Goal: Information Seeking & Learning: Find specific fact

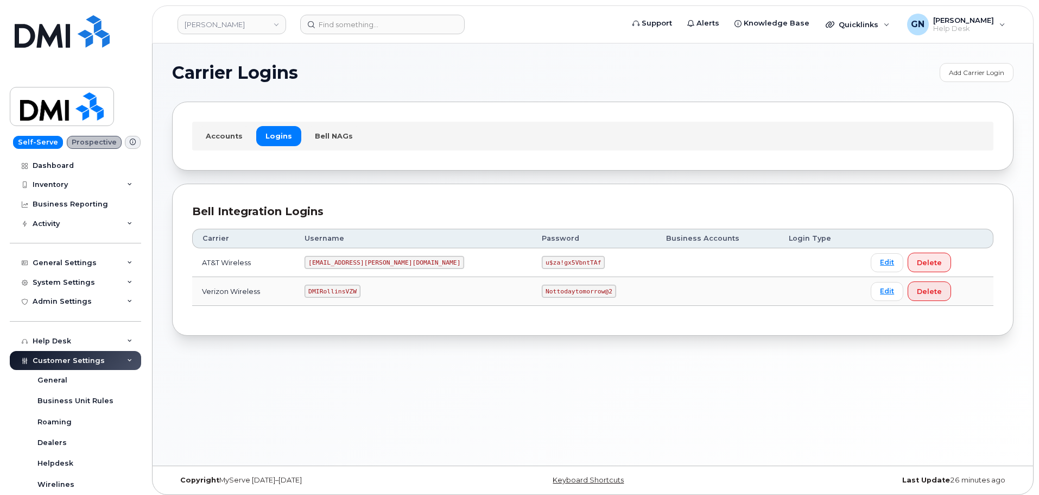
click at [343, 289] on code "DMIRollinsVZW" at bounding box center [332, 291] width 55 height 13
copy code "DMIRollinsVZW"
click at [542, 292] on code "Nottodaytomorrow@2" at bounding box center [579, 291] width 74 height 13
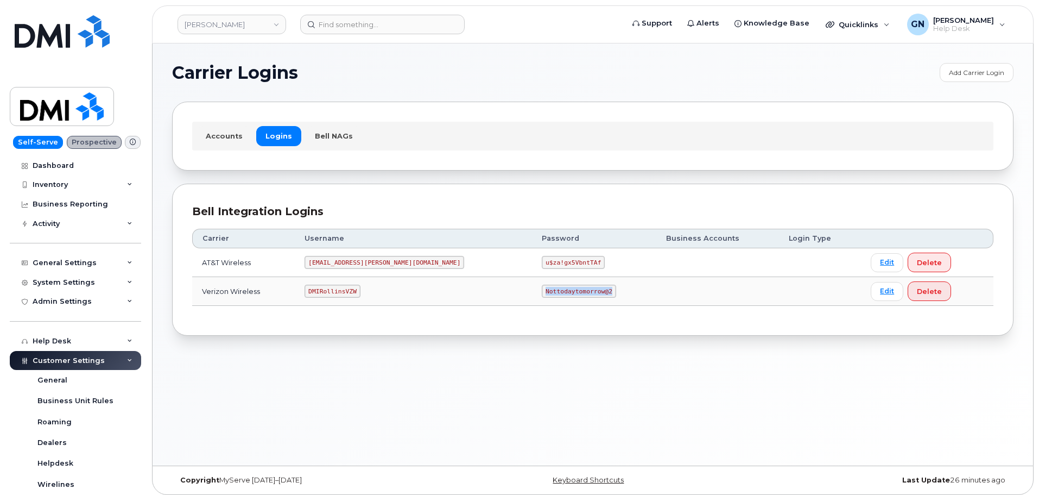
click at [542, 292] on code "Nottodaytomorrow@2" at bounding box center [579, 291] width 74 height 13
copy code "Nottodaytomorrow@2"
